Goal: Information Seeking & Learning: Learn about a topic

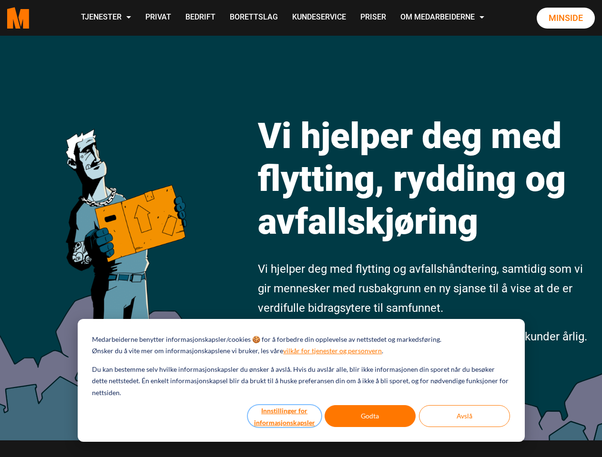
click at [285, 416] on button "Innstillinger for informasjonskapsler" at bounding box center [284, 417] width 73 height 22
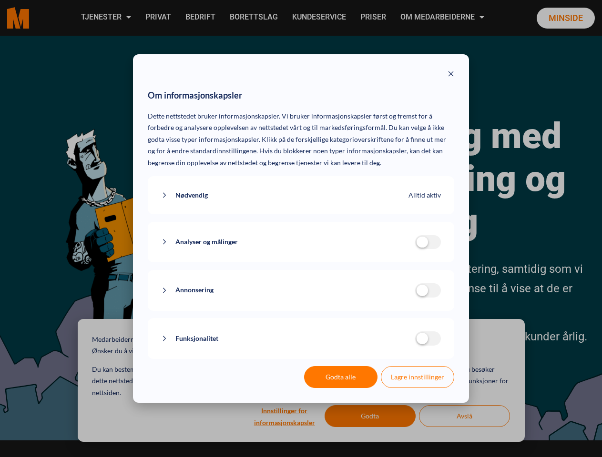
click at [370, 416] on div "Om informasjonskapsler Dette nettstedet bruker informasjonskapsler. Vi bruker i…" at bounding box center [301, 228] width 602 height 457
click at [464, 416] on div "Om informasjonskapsler Dette nettstedet bruker informasjonskapsler. Vi bruker i…" at bounding box center [301, 228] width 602 height 457
click at [105, 18] on div "Om informasjonskapsler Dette nettstedet bruker informasjonskapsler. Vi bruker i…" at bounding box center [301, 228] width 602 height 457
click at [443, 18] on div "Om informasjonskapsler Dette nettstedet bruker informasjonskapsler. Vi bruker i…" at bounding box center [301, 228] width 602 height 457
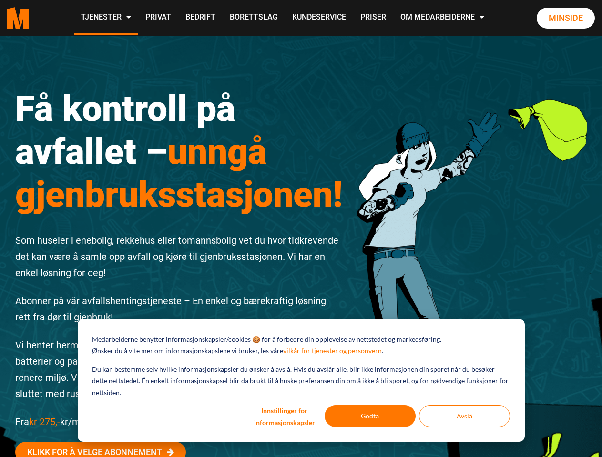
click at [301, 229] on div "Få kontroll på avfallet – unngå gjenbruksstasjonen! Som huseier i enebolig, rek…" at bounding box center [179, 299] width 342 height 466
click at [285, 416] on button "Innstillinger for informasjonskapsler" at bounding box center [284, 417] width 73 height 22
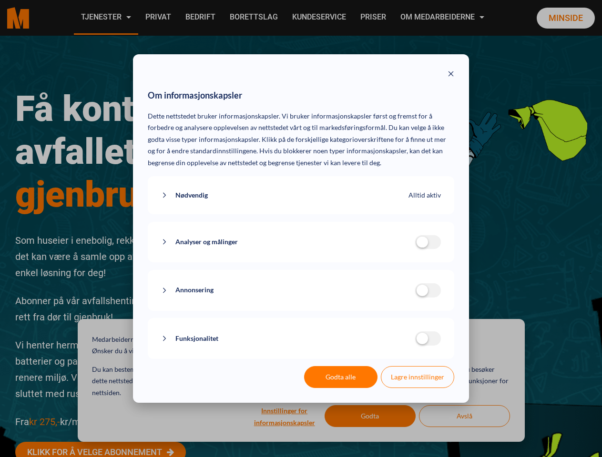
click at [370, 416] on div "Om informasjonskapsler Dette nettstedet bruker informasjonskapsler. Vi bruker i…" at bounding box center [301, 228] width 602 height 457
click at [464, 416] on div "Om informasjonskapsler Dette nettstedet bruker informasjonskapsler. Vi bruker i…" at bounding box center [301, 228] width 602 height 457
click at [105, 18] on div "Om informasjonskapsler Dette nettstedet bruker informasjonskapsler. Vi bruker i…" at bounding box center [301, 228] width 602 height 457
click at [443, 18] on div "Om informasjonskapsler Dette nettstedet bruker informasjonskapsler. Vi bruker i…" at bounding box center [301, 228] width 602 height 457
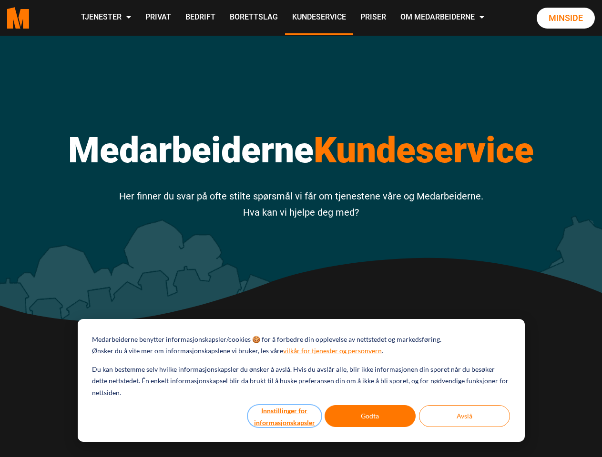
click at [285, 416] on button "Innstillinger for informasjonskapsler" at bounding box center [284, 417] width 73 height 22
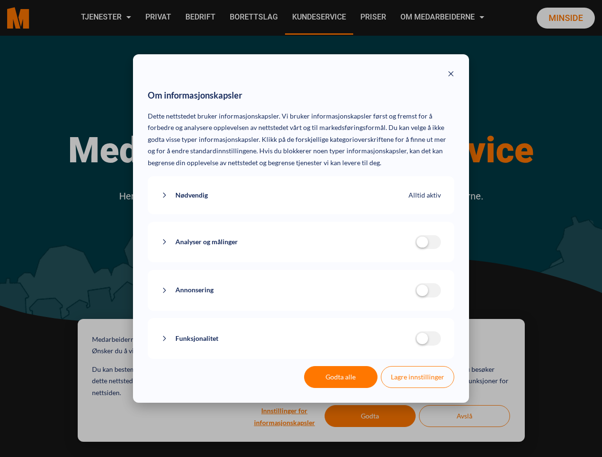
click at [370, 416] on div "Om informasjonskapsler Dette nettstedet bruker informasjonskapsler. Vi bruker i…" at bounding box center [301, 228] width 602 height 457
click at [464, 416] on div "Om informasjonskapsler Dette nettstedet bruker informasjonskapsler. Vi bruker i…" at bounding box center [301, 228] width 602 height 457
click at [105, 18] on div "Om informasjonskapsler Dette nettstedet bruker informasjonskapsler. Vi bruker i…" at bounding box center [301, 228] width 602 height 457
click at [443, 18] on div "Om informasjonskapsler Dette nettstedet bruker informasjonskapsler. Vi bruker i…" at bounding box center [301, 228] width 602 height 457
